Goal: Information Seeking & Learning: Learn about a topic

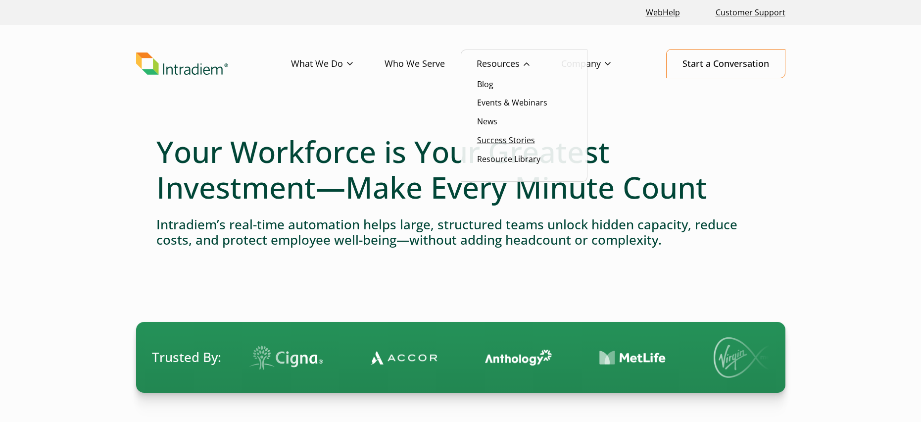
click at [504, 142] on link "Success Stories" at bounding box center [506, 140] width 58 height 11
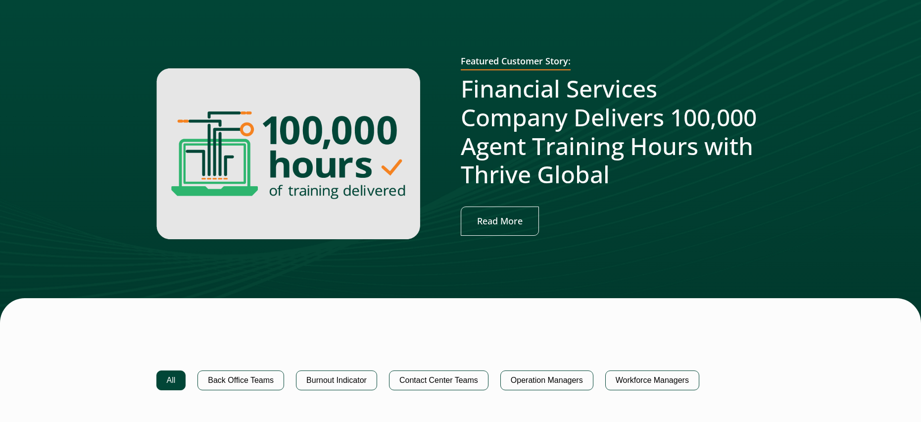
scroll to position [352, 0]
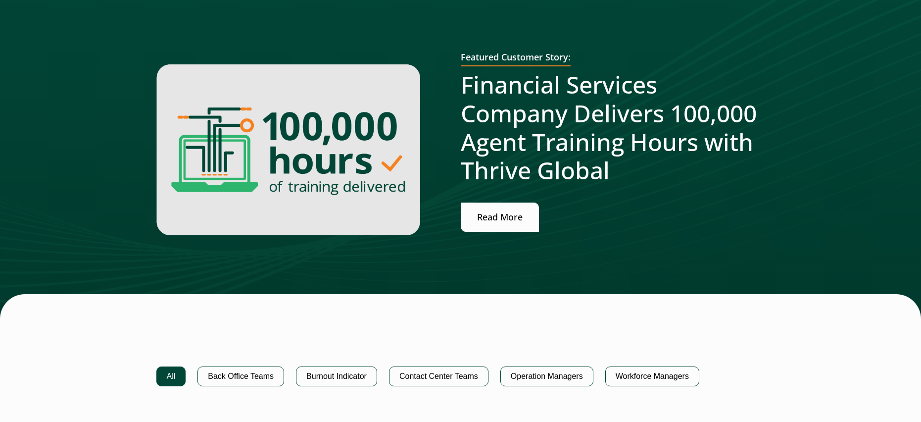
click at [509, 217] on link "Read More" at bounding box center [500, 216] width 78 height 29
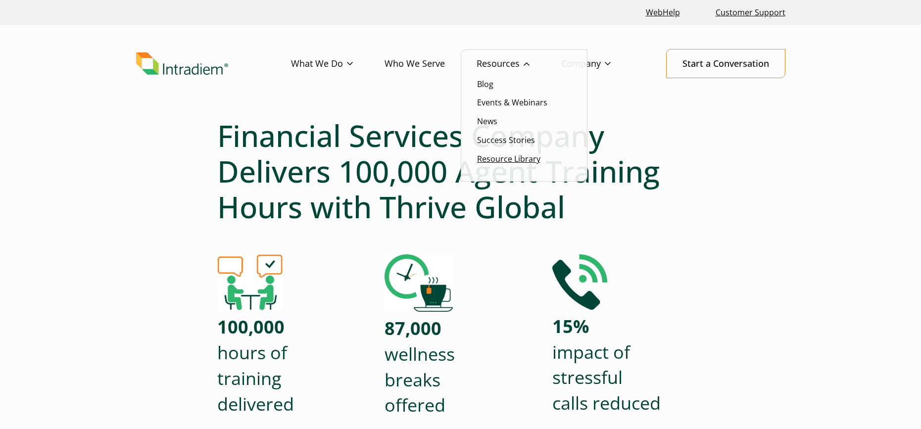
click at [514, 158] on link "Resource Library" at bounding box center [508, 158] width 63 height 11
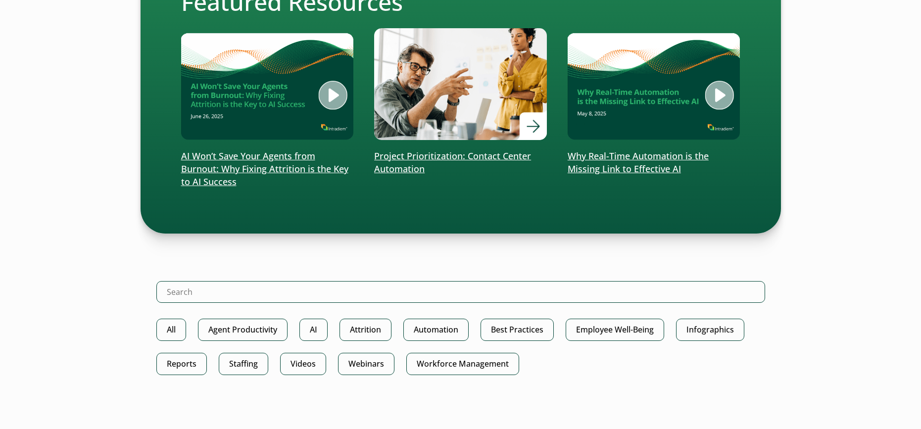
scroll to position [297, 0]
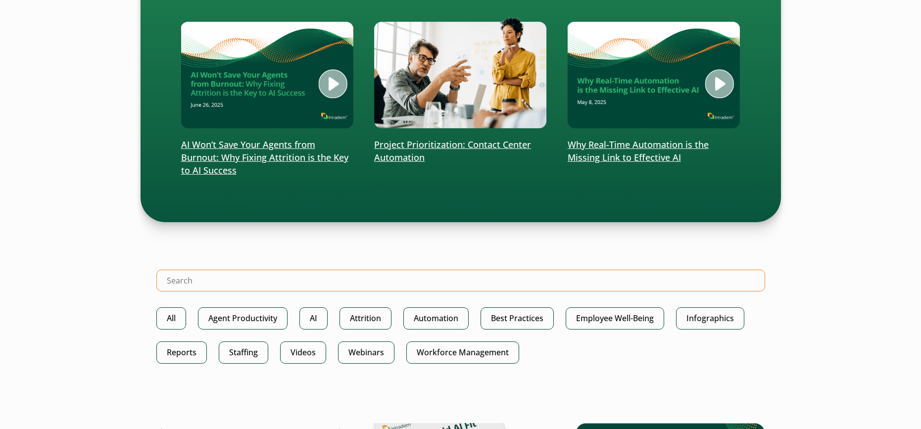
click at [405, 282] on input "Search Intradiem" at bounding box center [460, 281] width 609 height 22
type input "use cases"
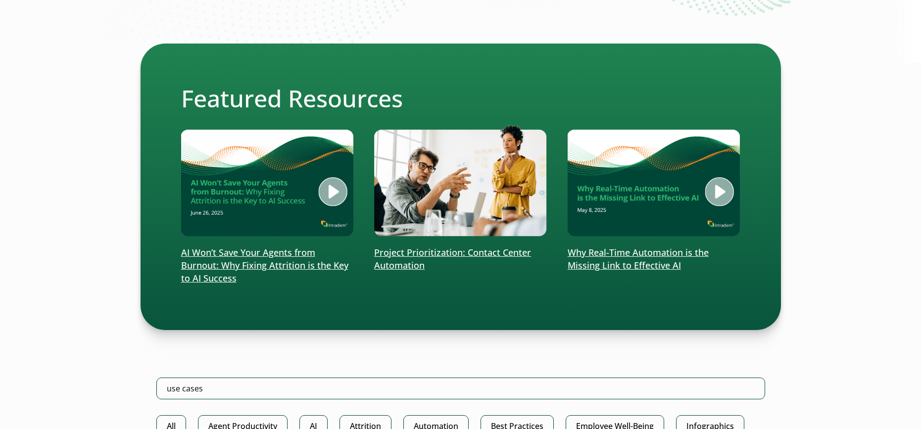
scroll to position [191, 0]
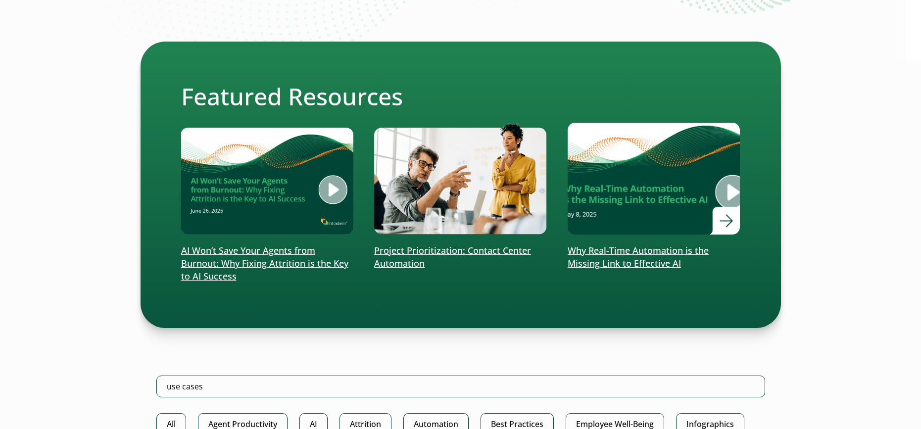
click at [719, 191] on img at bounding box center [653, 178] width 207 height 135
